Goal: Transaction & Acquisition: Purchase product/service

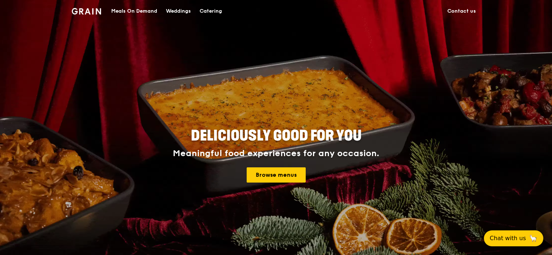
click at [208, 12] on div "Catering" at bounding box center [211, 11] width 22 height 22
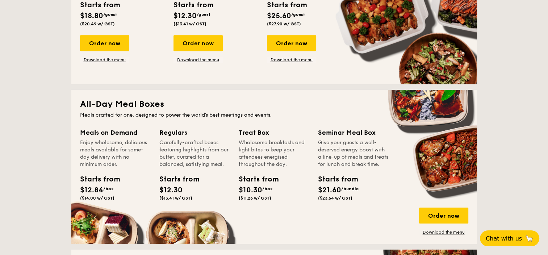
scroll to position [471, 0]
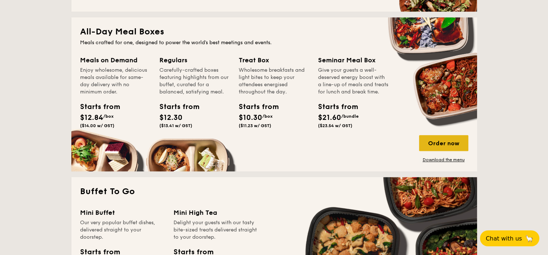
click at [428, 143] on div "Order now" at bounding box center [443, 143] width 49 height 16
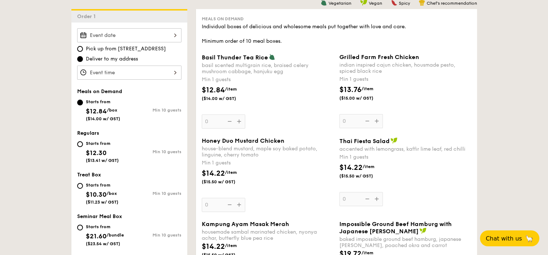
scroll to position [145, 0]
